Goal: Task Accomplishment & Management: Manage account settings

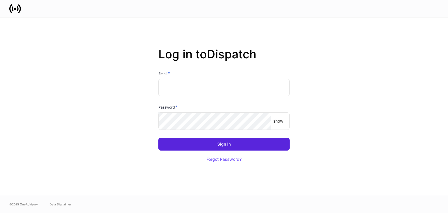
type input "**********"
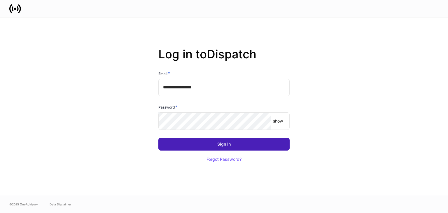
click at [217, 145] on button "Sign In" at bounding box center [223, 144] width 131 height 13
